Goal: Navigation & Orientation: Find specific page/section

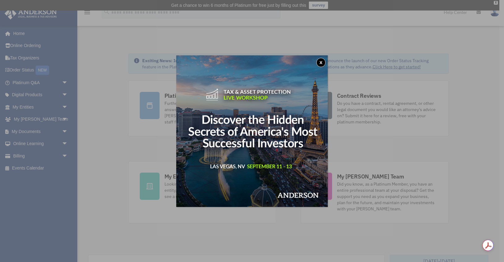
click at [323, 60] on button "x" at bounding box center [320, 62] width 9 height 9
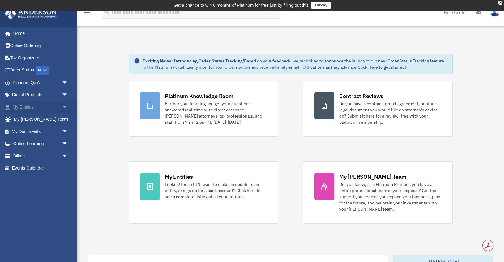
click at [25, 107] on link "My Entities arrow_drop_down" at bounding box center [40, 107] width 73 height 12
click at [65, 105] on span "arrow_drop_down" at bounding box center [68, 107] width 12 height 13
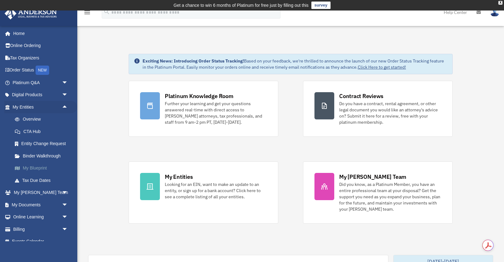
click at [35, 169] on link "My Blueprint" at bounding box center [43, 168] width 69 height 12
